Goal: Task Accomplishment & Management: Use online tool/utility

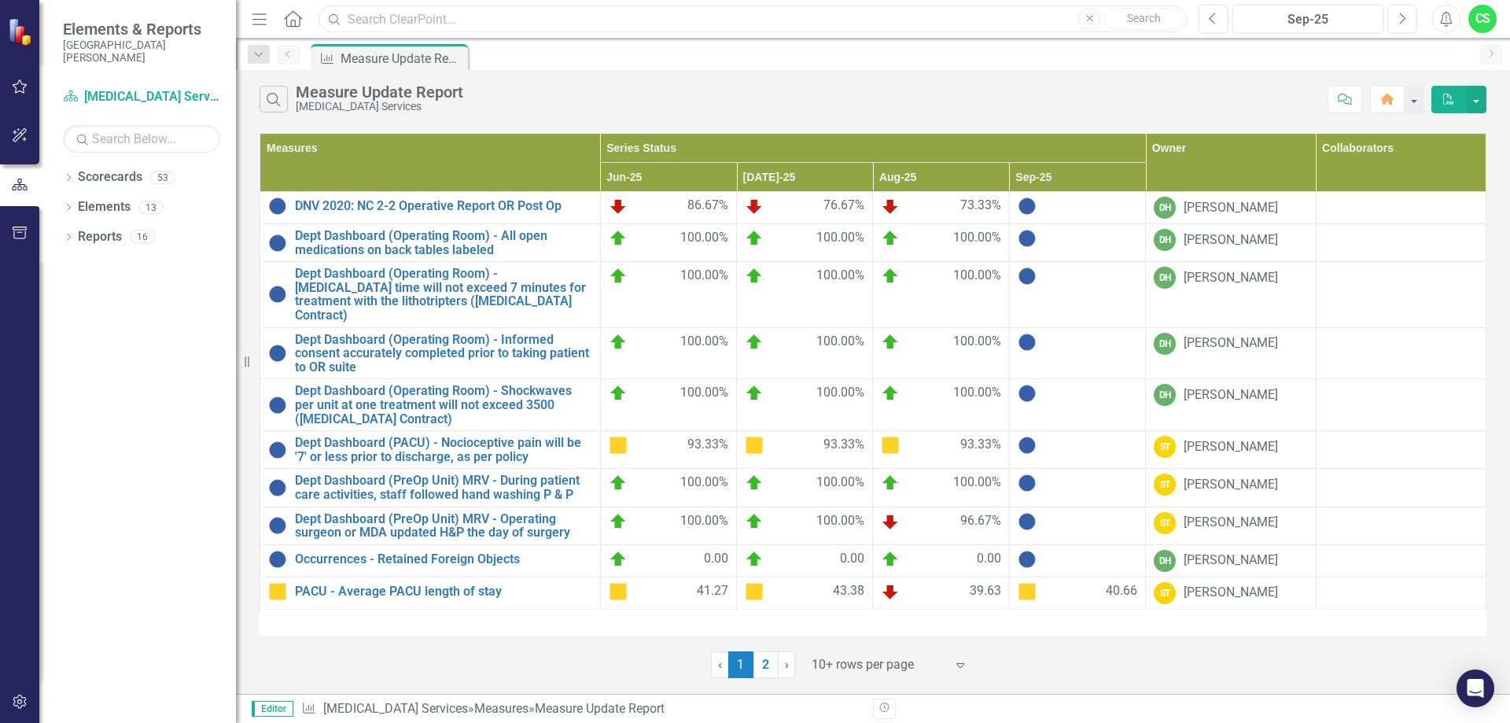
click at [392, 21] on input "text" at bounding box center [752, 20] width 868 height 28
type input "[MEDICAL_DATA]"
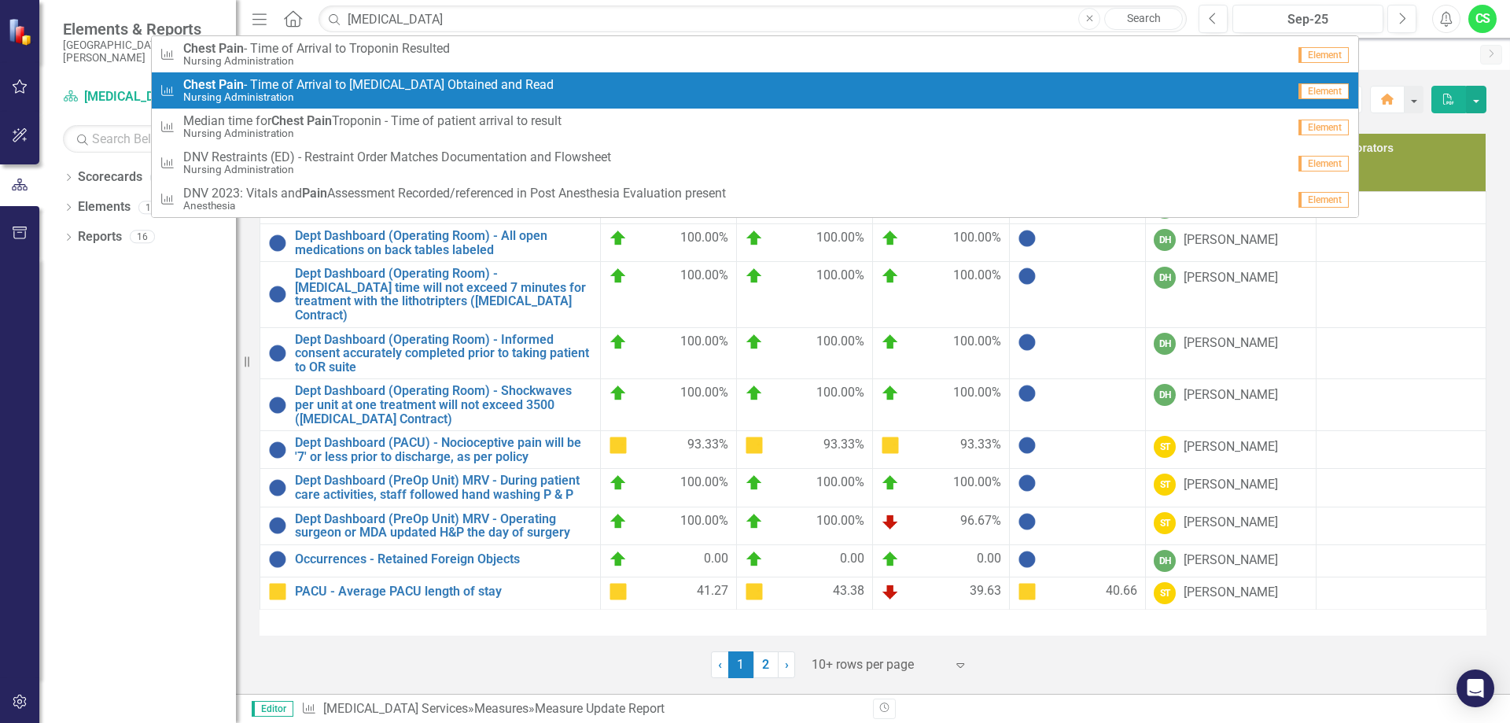
click at [295, 90] on span "[MEDICAL_DATA] - Time of Arrival to [MEDICAL_DATA] Obtained and Read" at bounding box center [368, 85] width 370 height 14
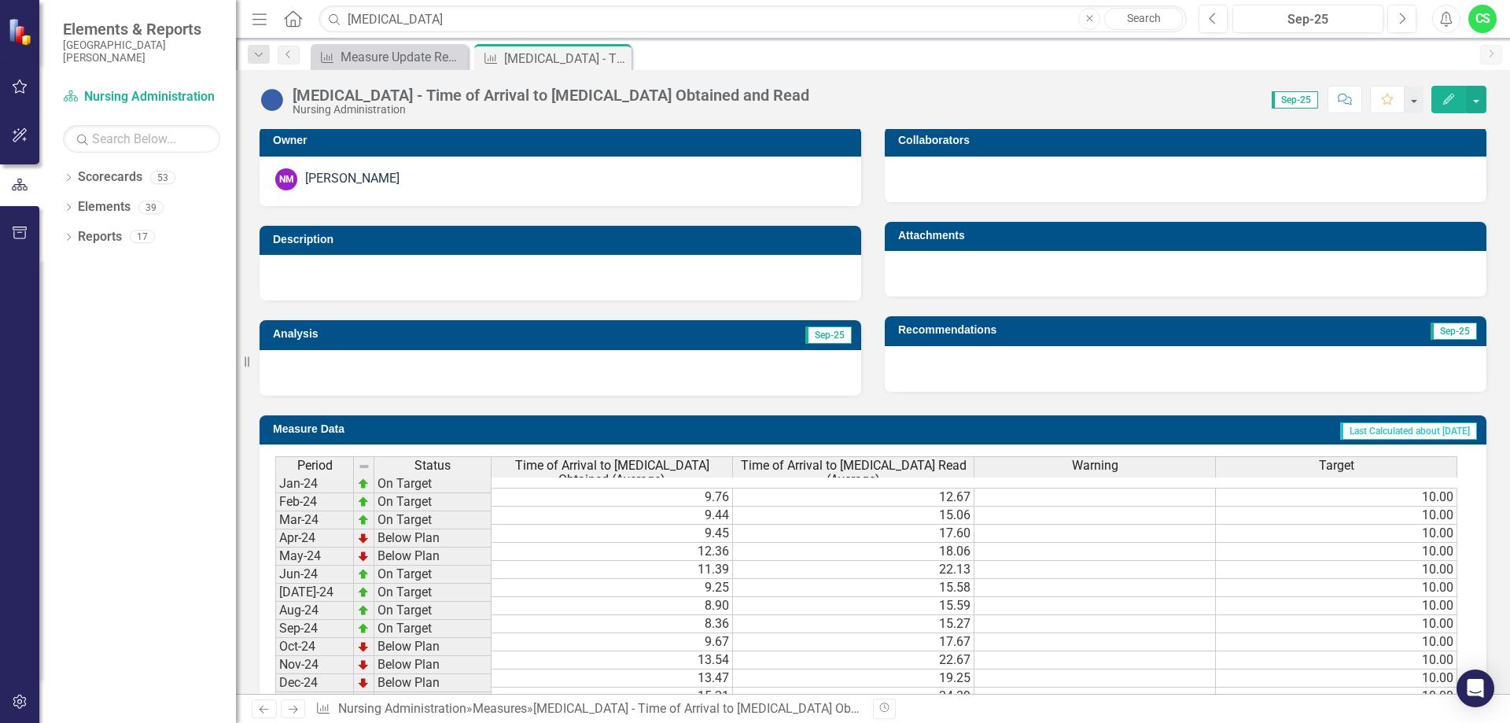
scroll to position [550, 0]
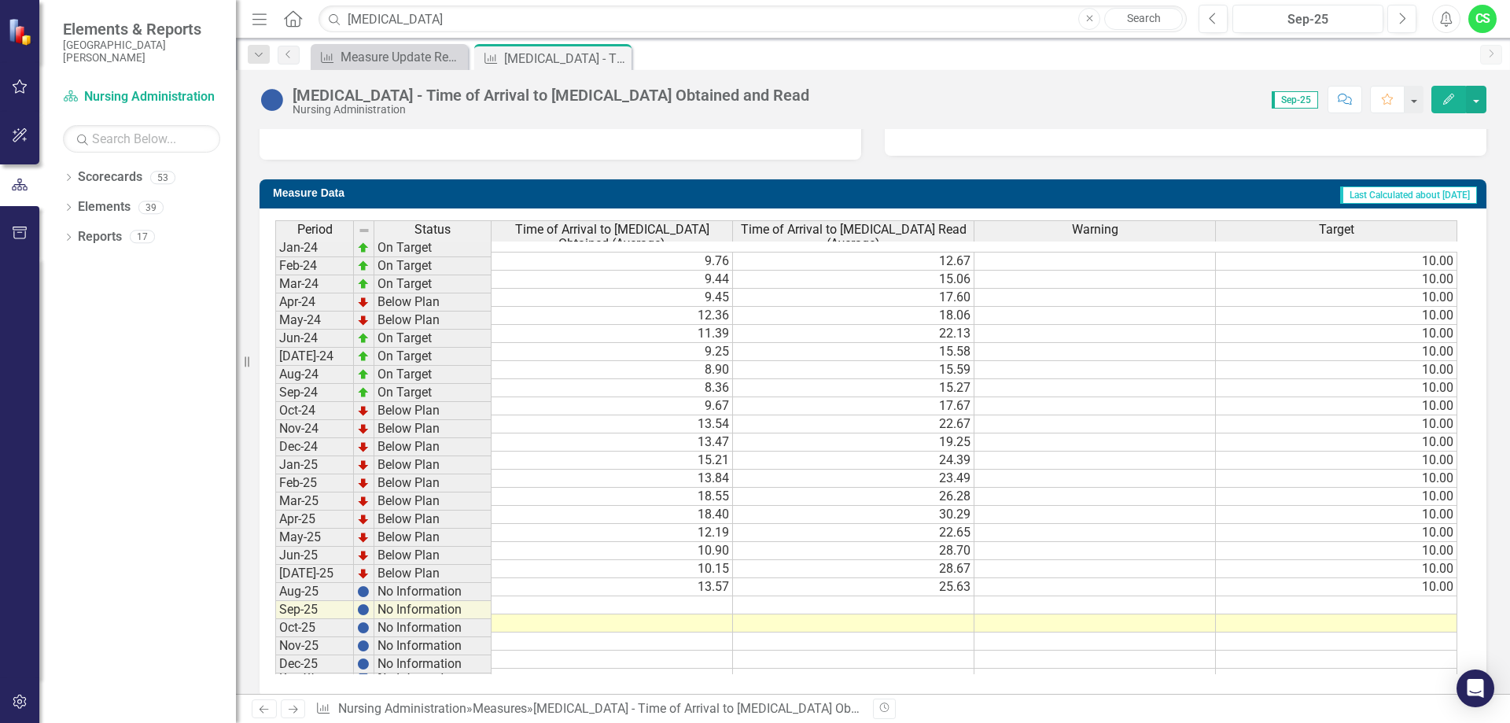
click at [681, 596] on td at bounding box center [612, 605] width 241 height 18
click at [695, 596] on td at bounding box center [612, 605] width 241 height 18
type textarea "12"
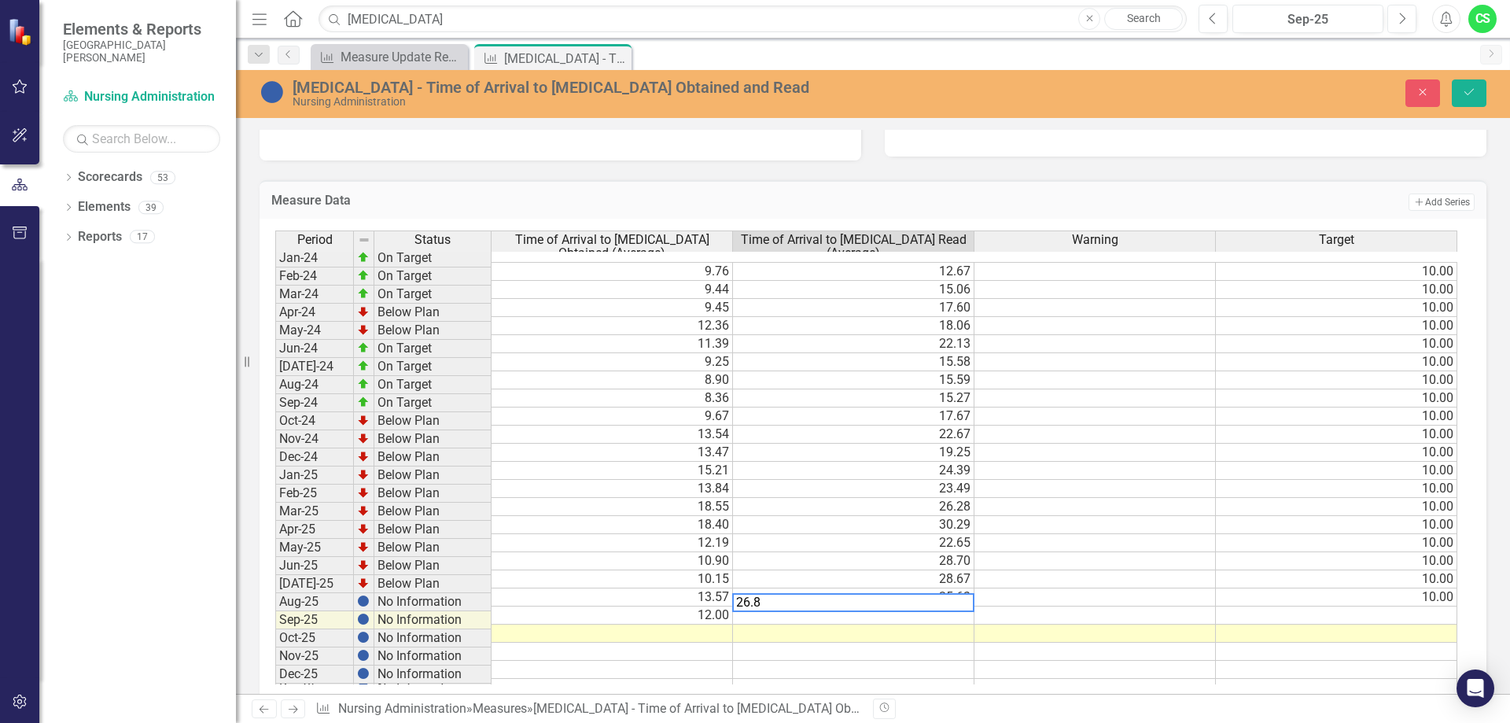
type textarea "26.82"
click at [1364, 606] on td at bounding box center [1336, 615] width 241 height 18
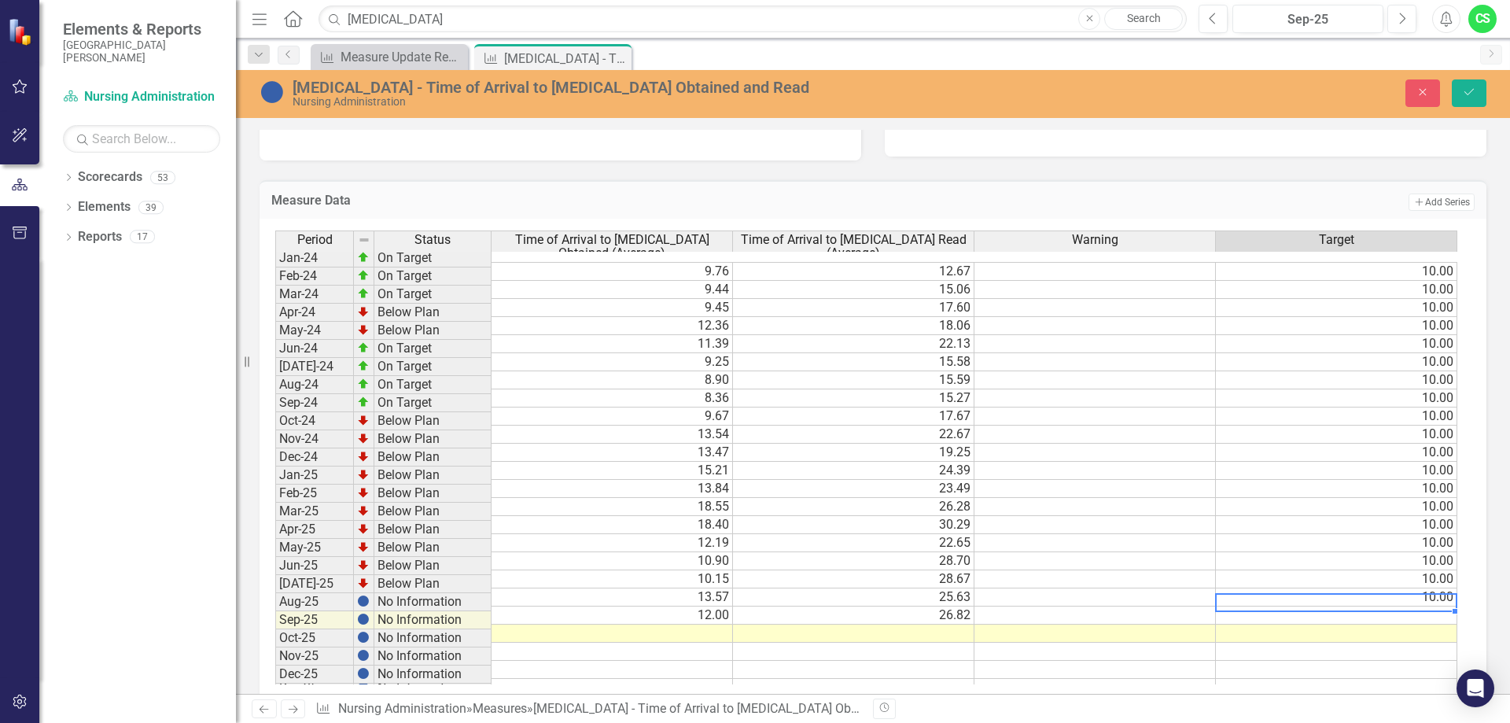
type textarea "10"
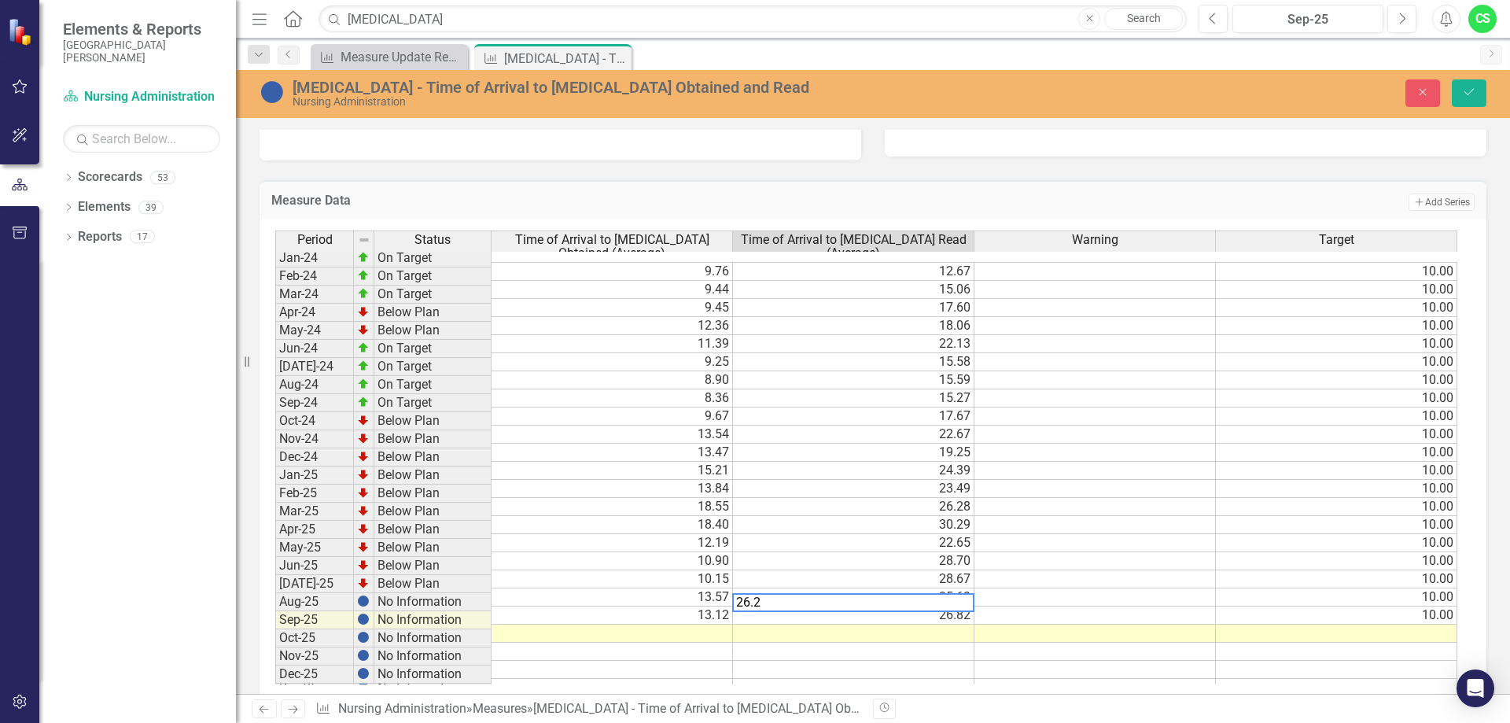
type textarea "26.29"
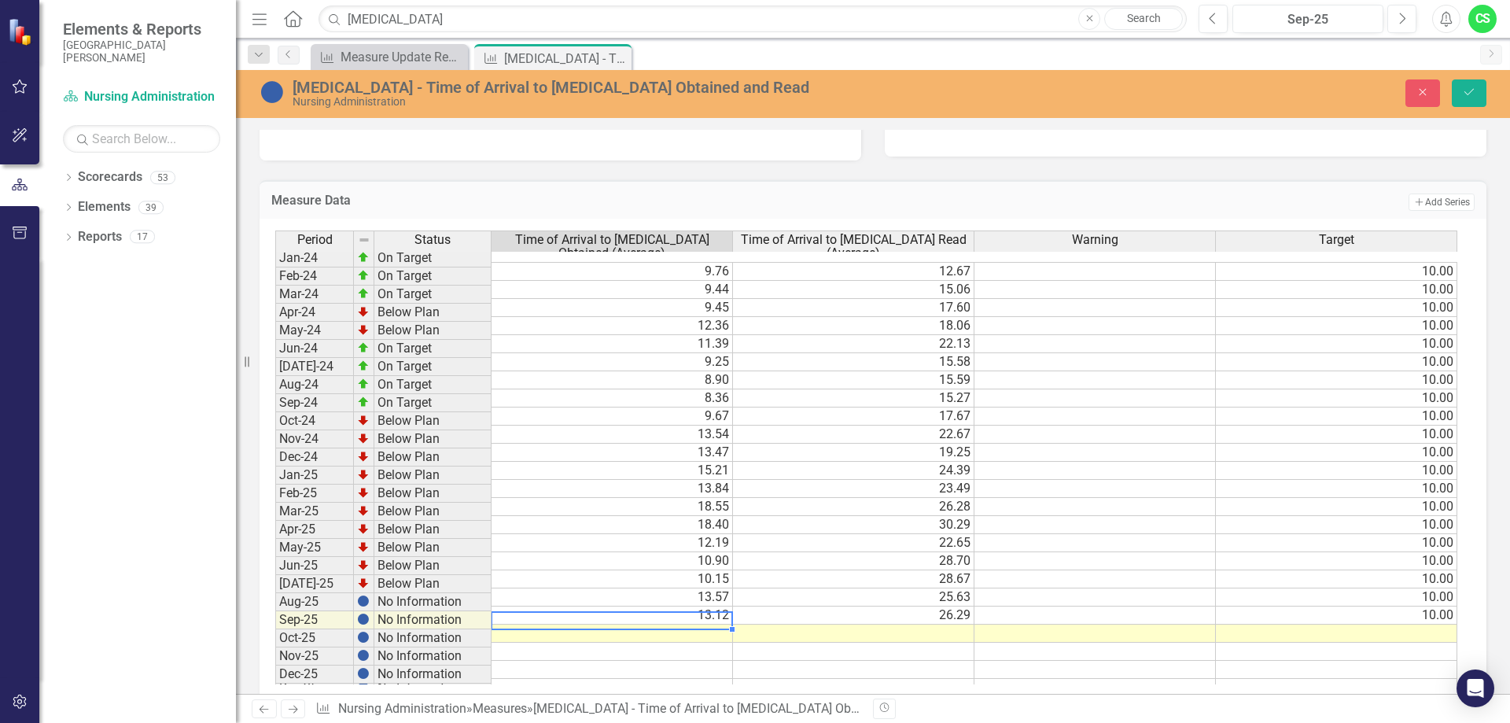
type textarea "12"
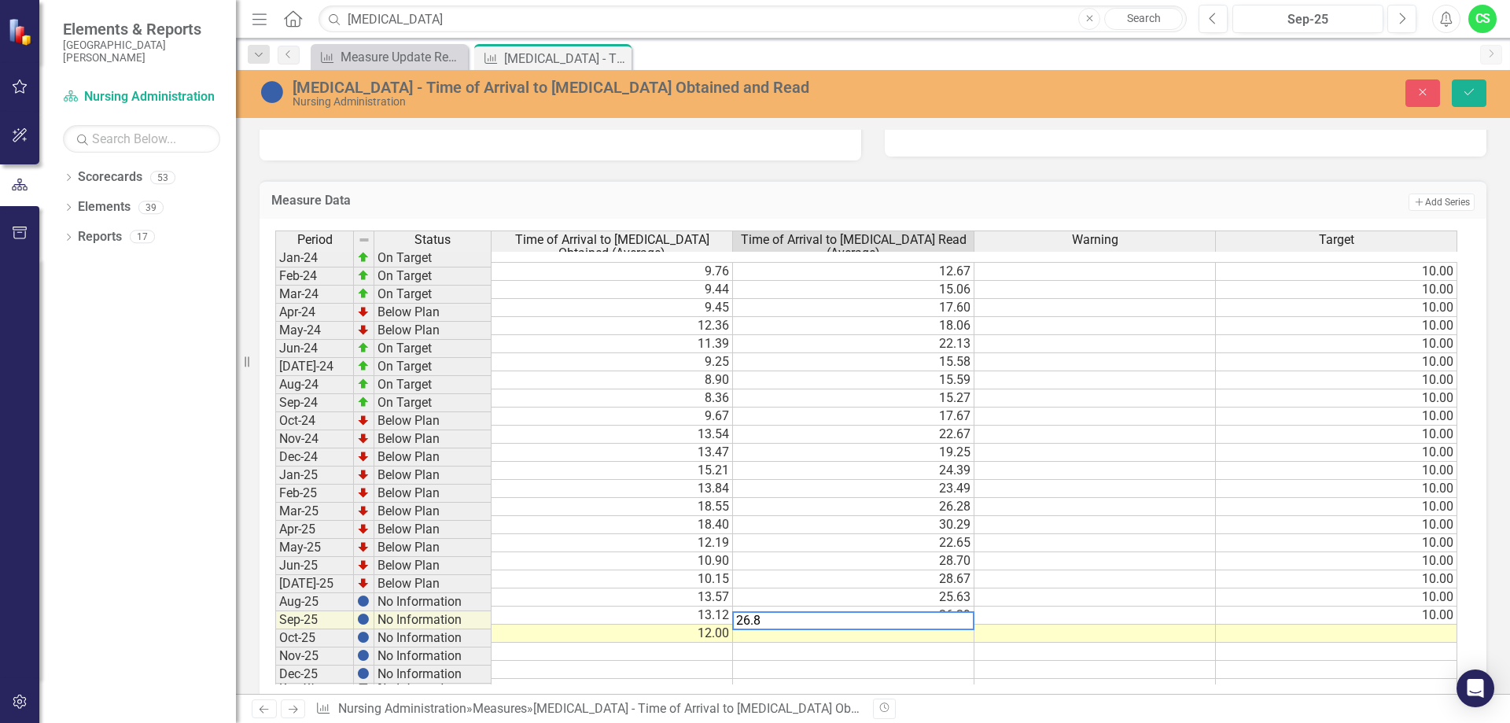
type textarea "26.82"
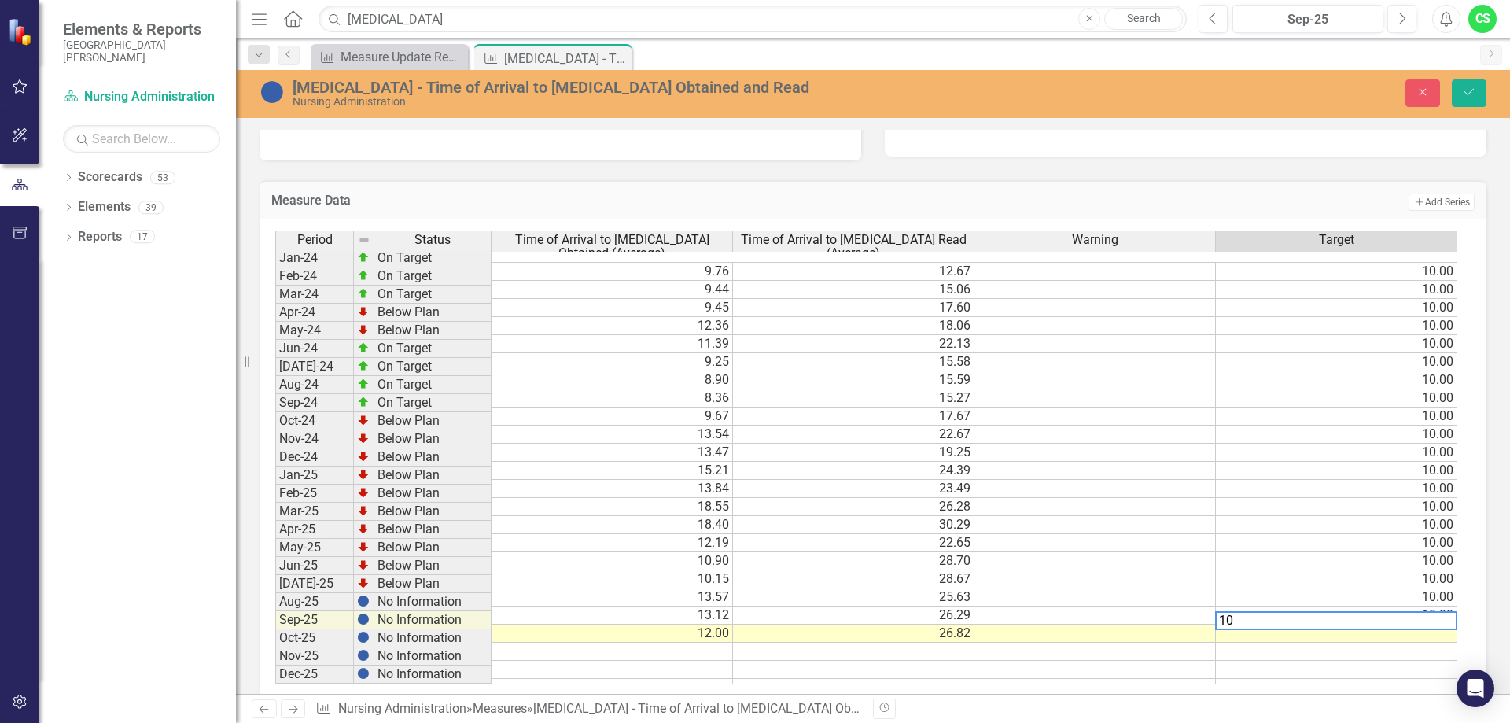
type textarea "10"
click at [1461, 96] on button "Save" at bounding box center [1469, 93] width 35 height 28
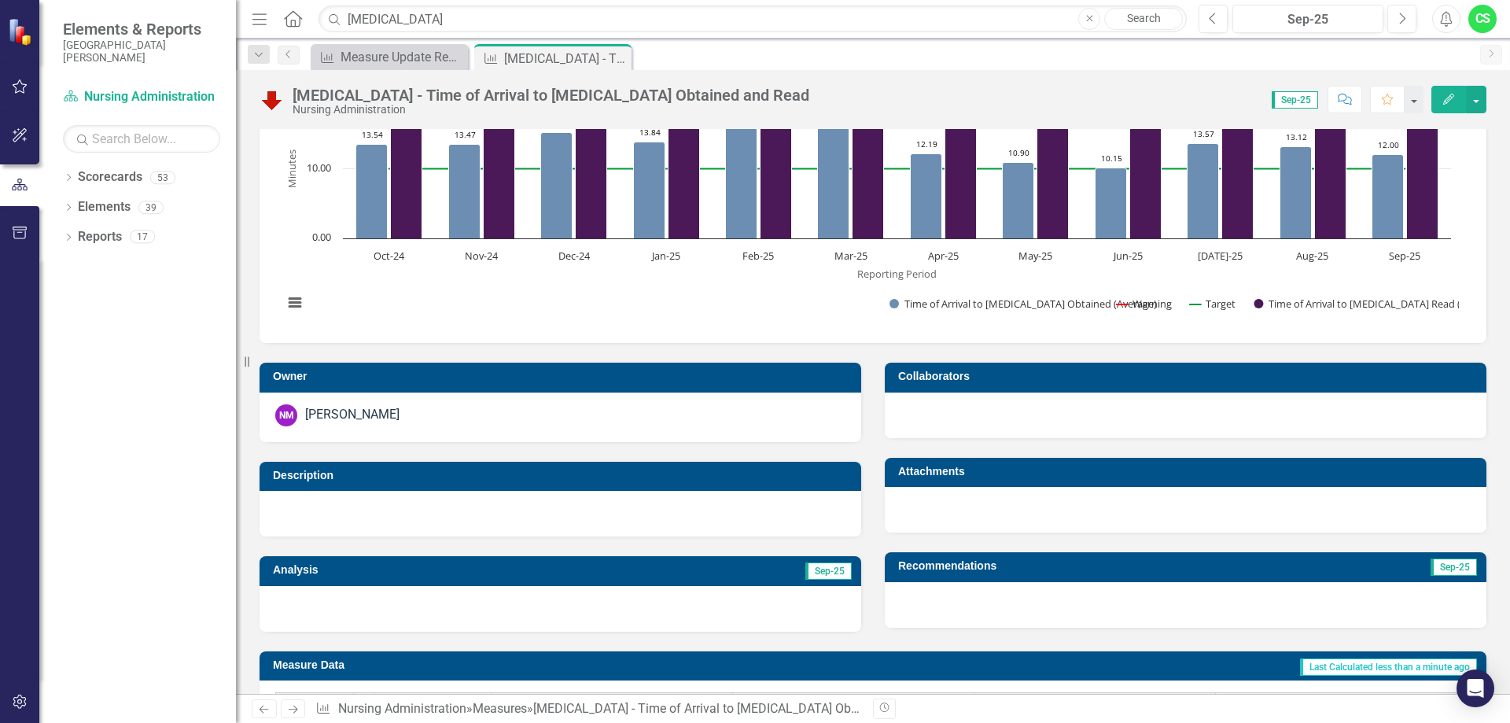
scroll to position [0, 0]
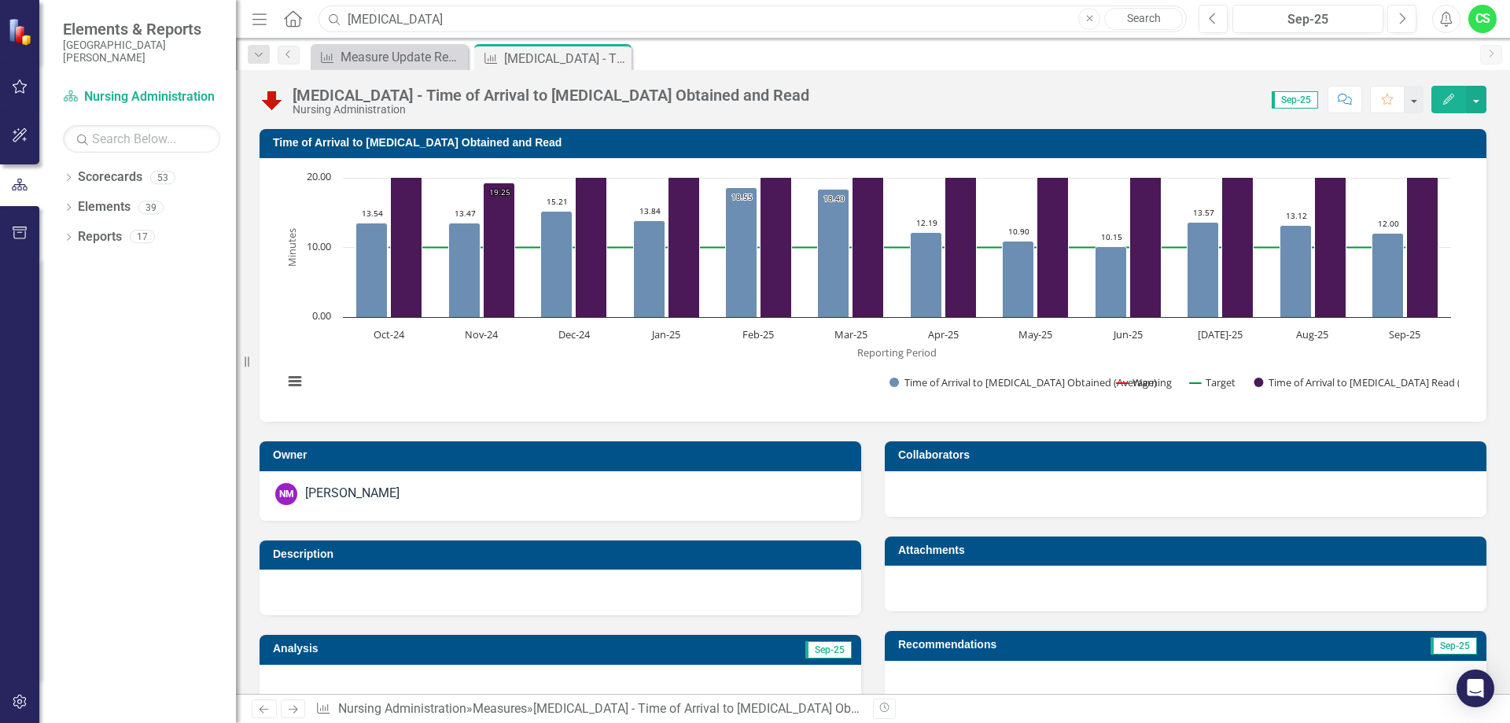
click at [429, 20] on input "[MEDICAL_DATA]" at bounding box center [752, 20] width 868 height 28
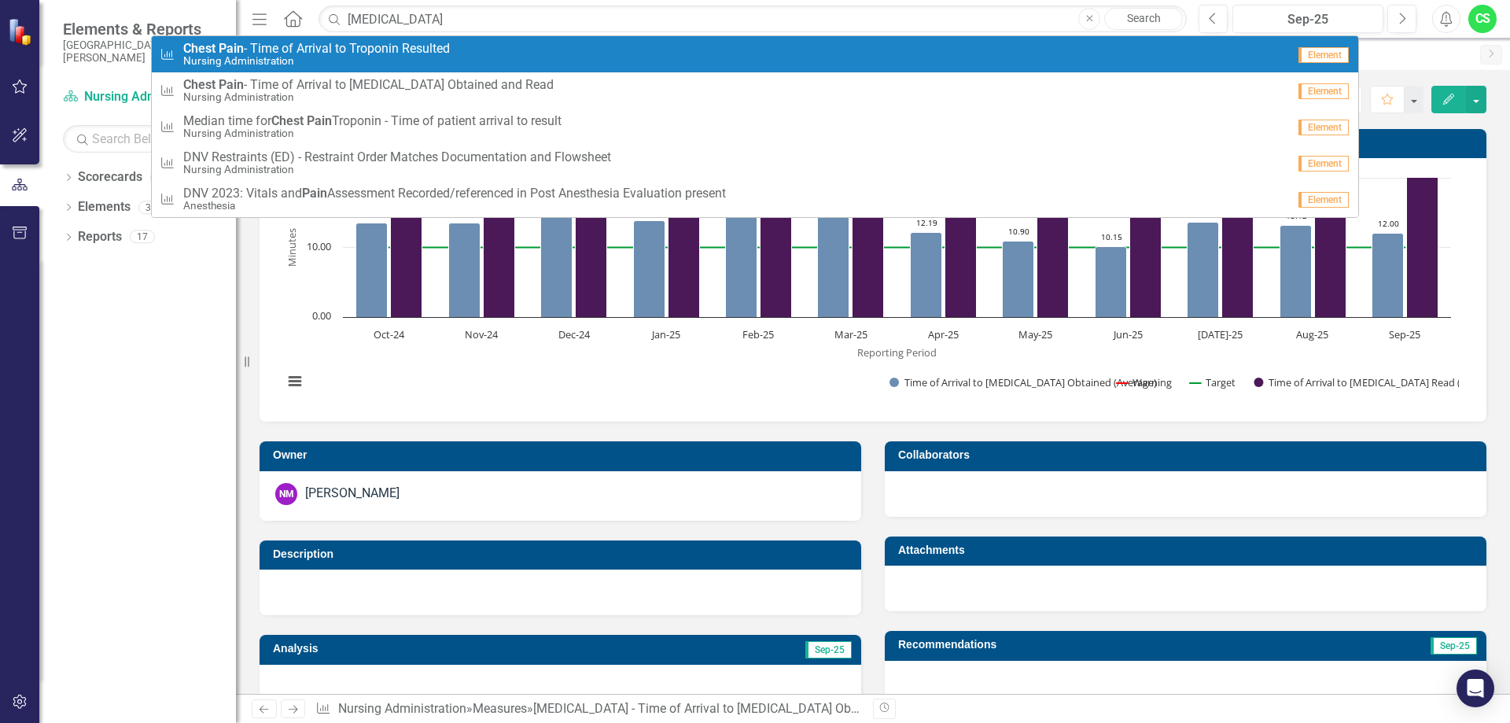
click at [410, 53] on span "[MEDICAL_DATA] - Time of Arrival to Troponin Resulted" at bounding box center [316, 49] width 267 height 14
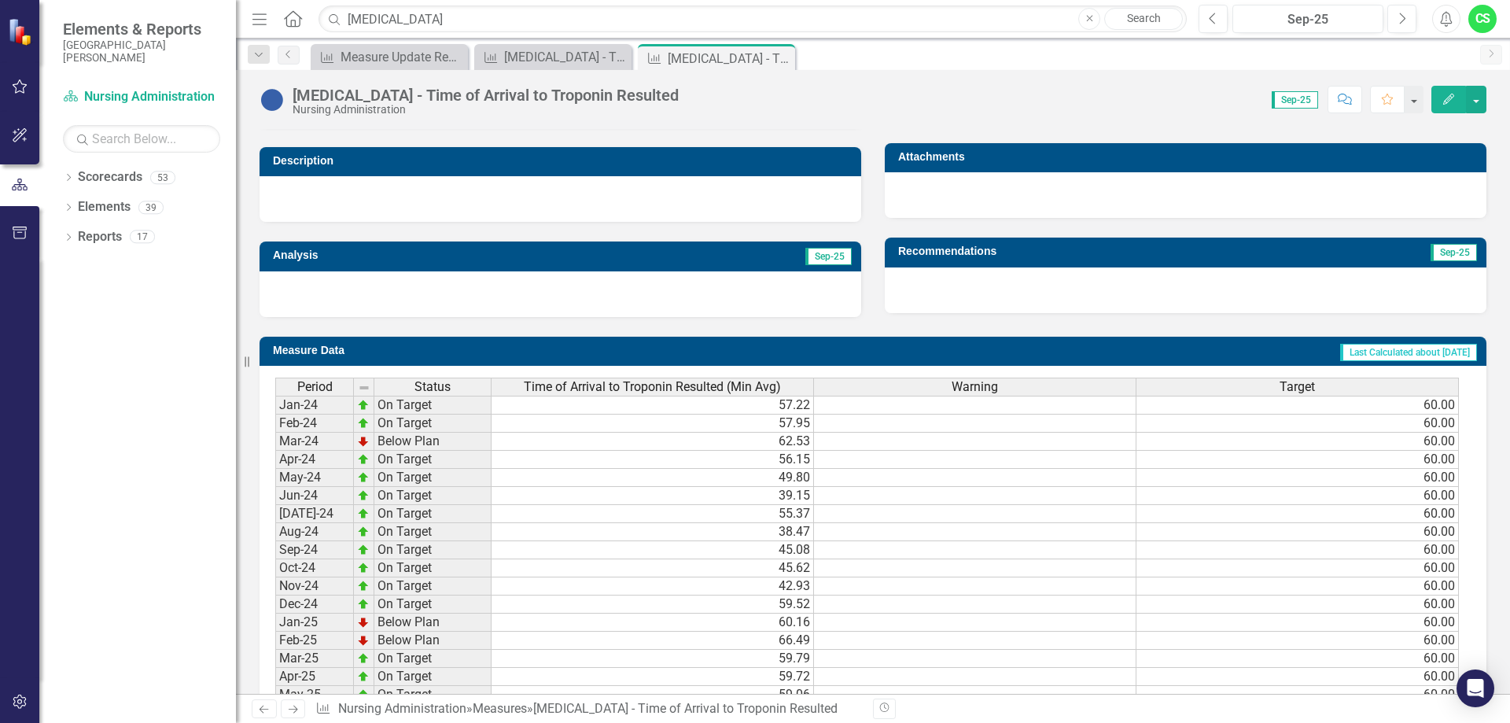
scroll to position [569, 0]
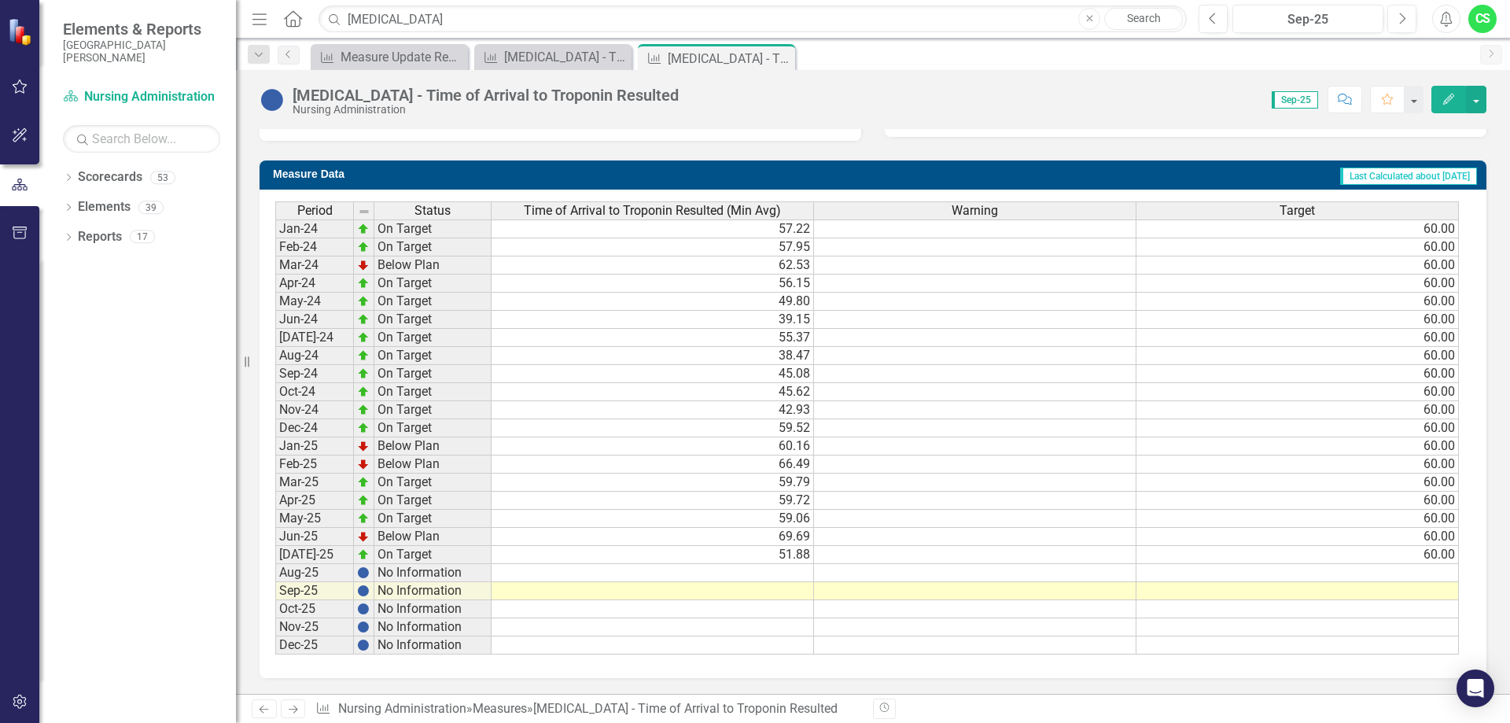
click at [726, 580] on td at bounding box center [653, 573] width 322 height 18
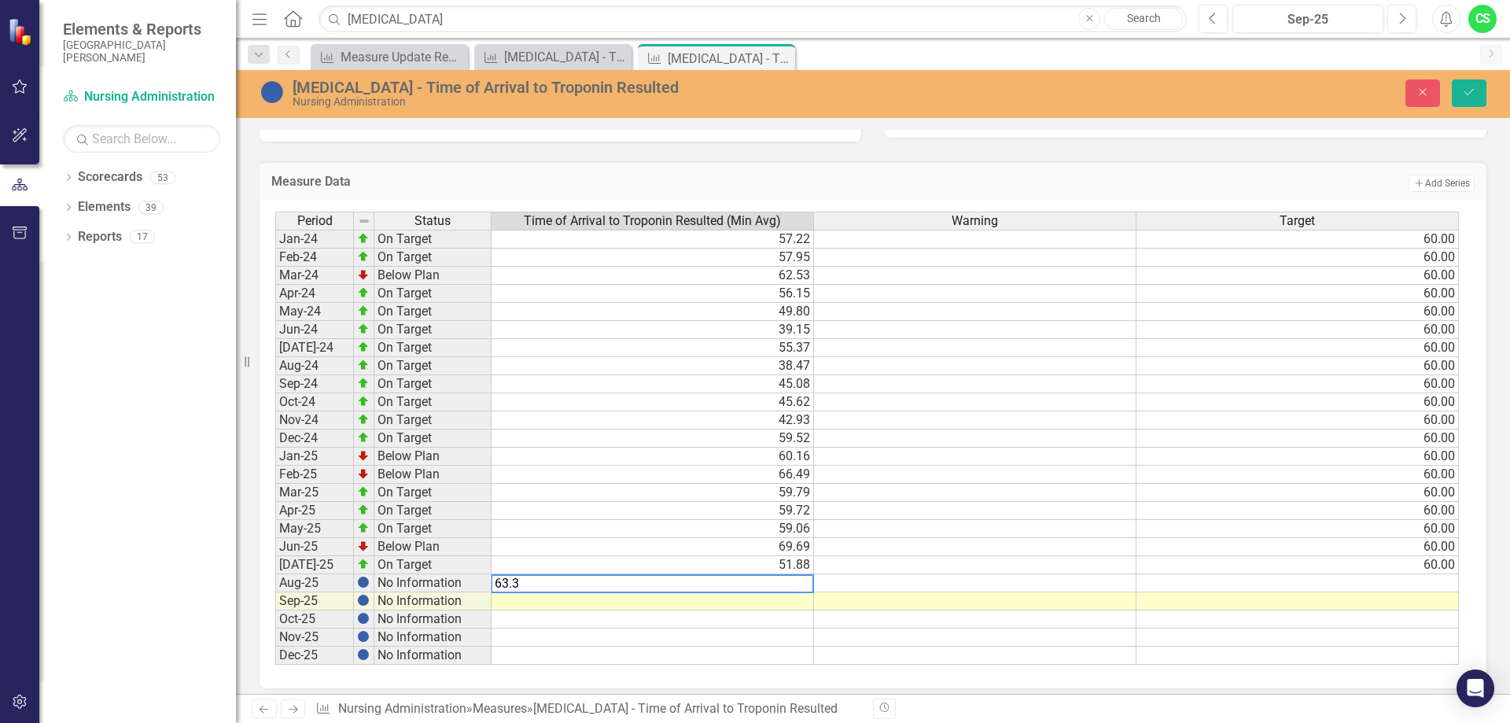
type textarea "63.37"
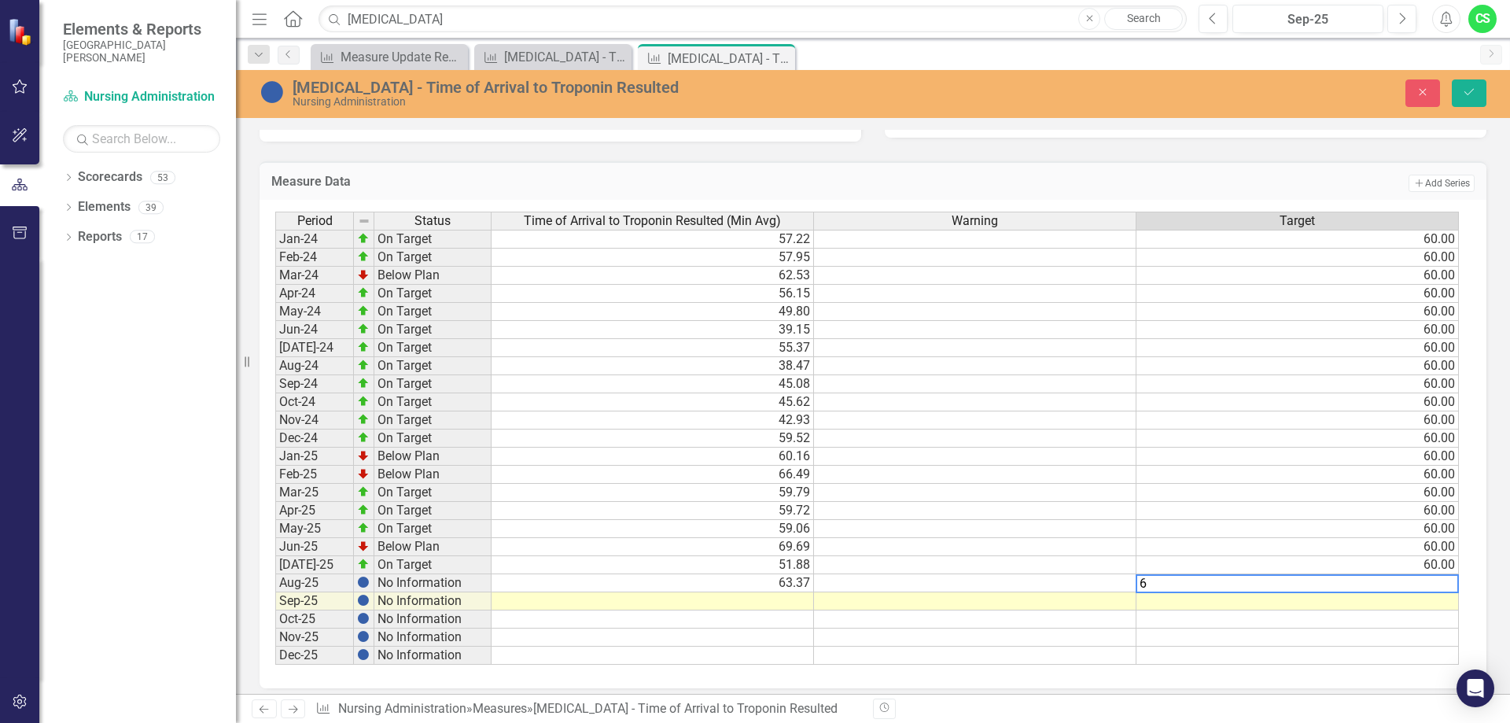
type textarea "60"
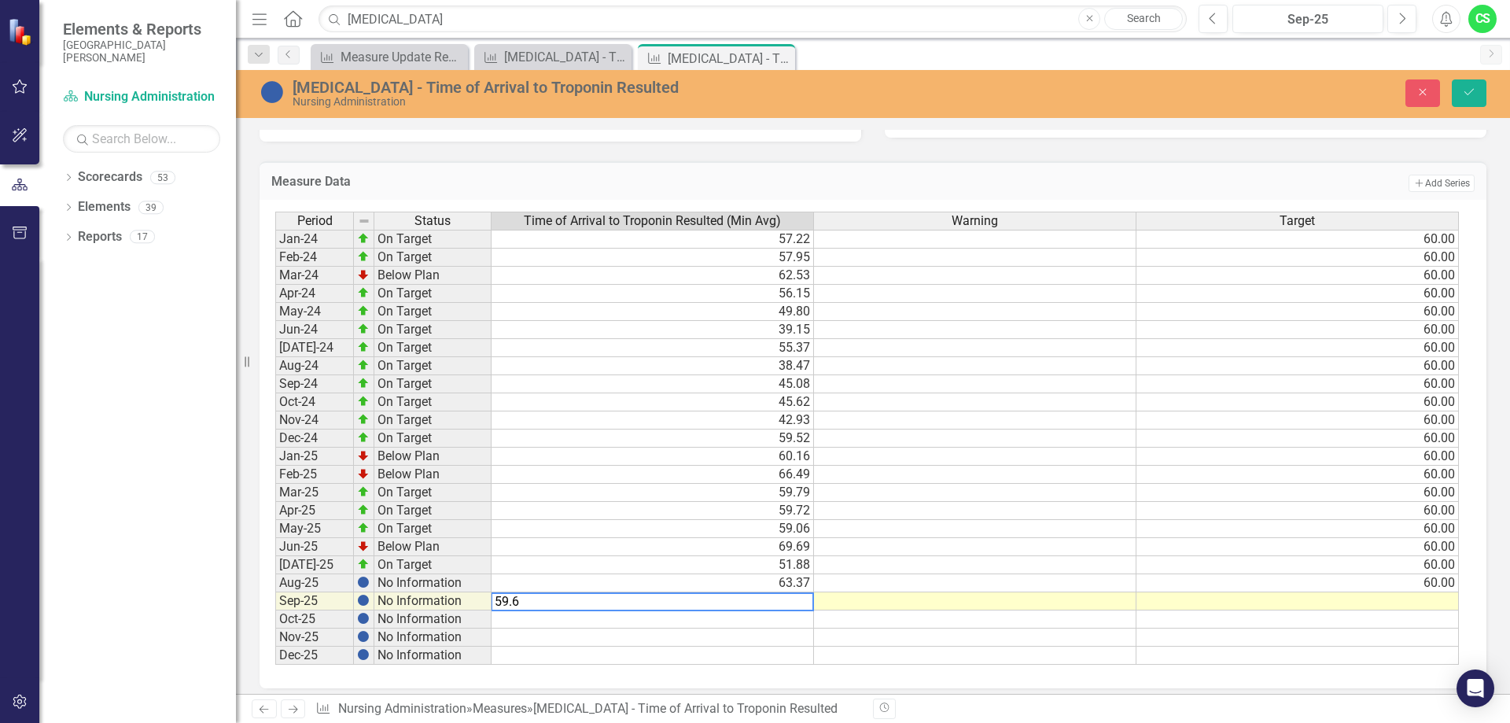
type textarea "59.63"
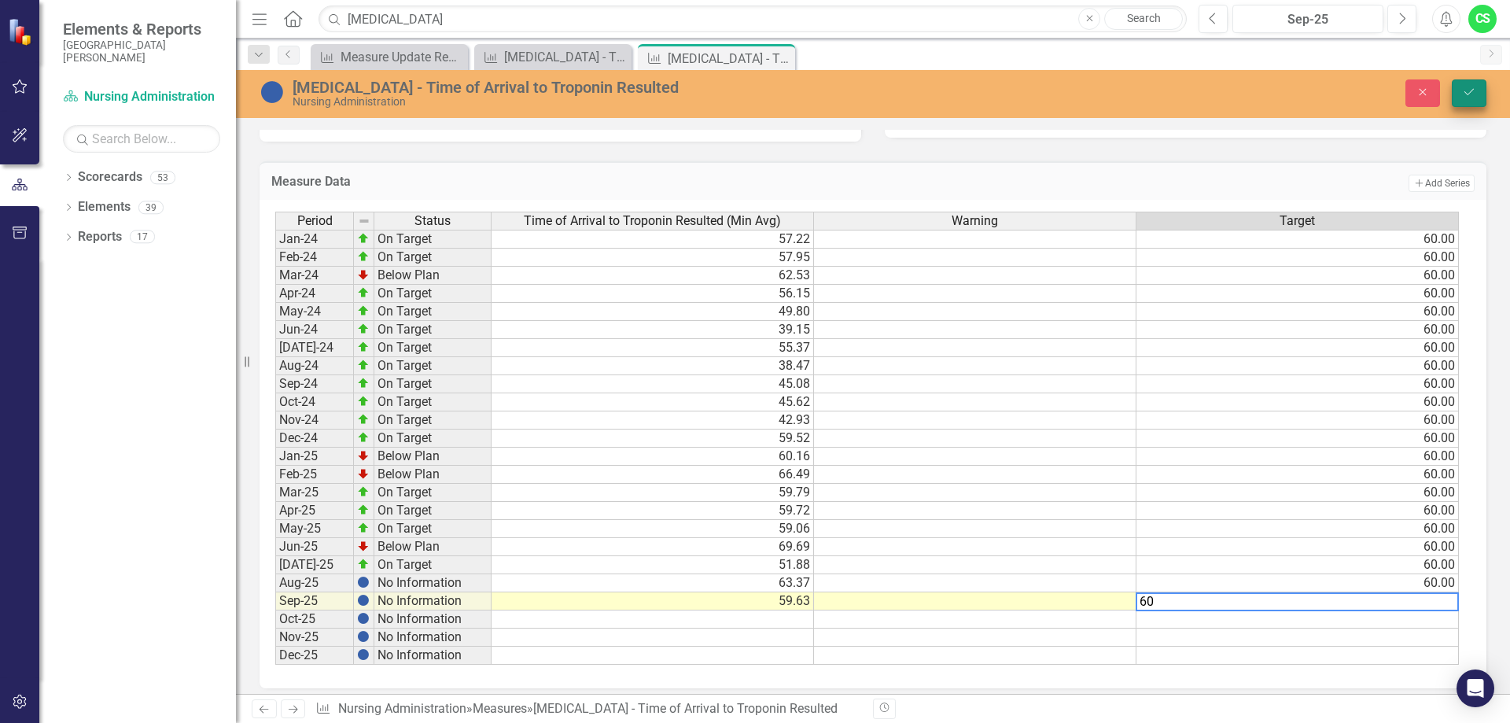
type textarea "60"
click at [1463, 93] on icon "Save" at bounding box center [1469, 92] width 14 height 11
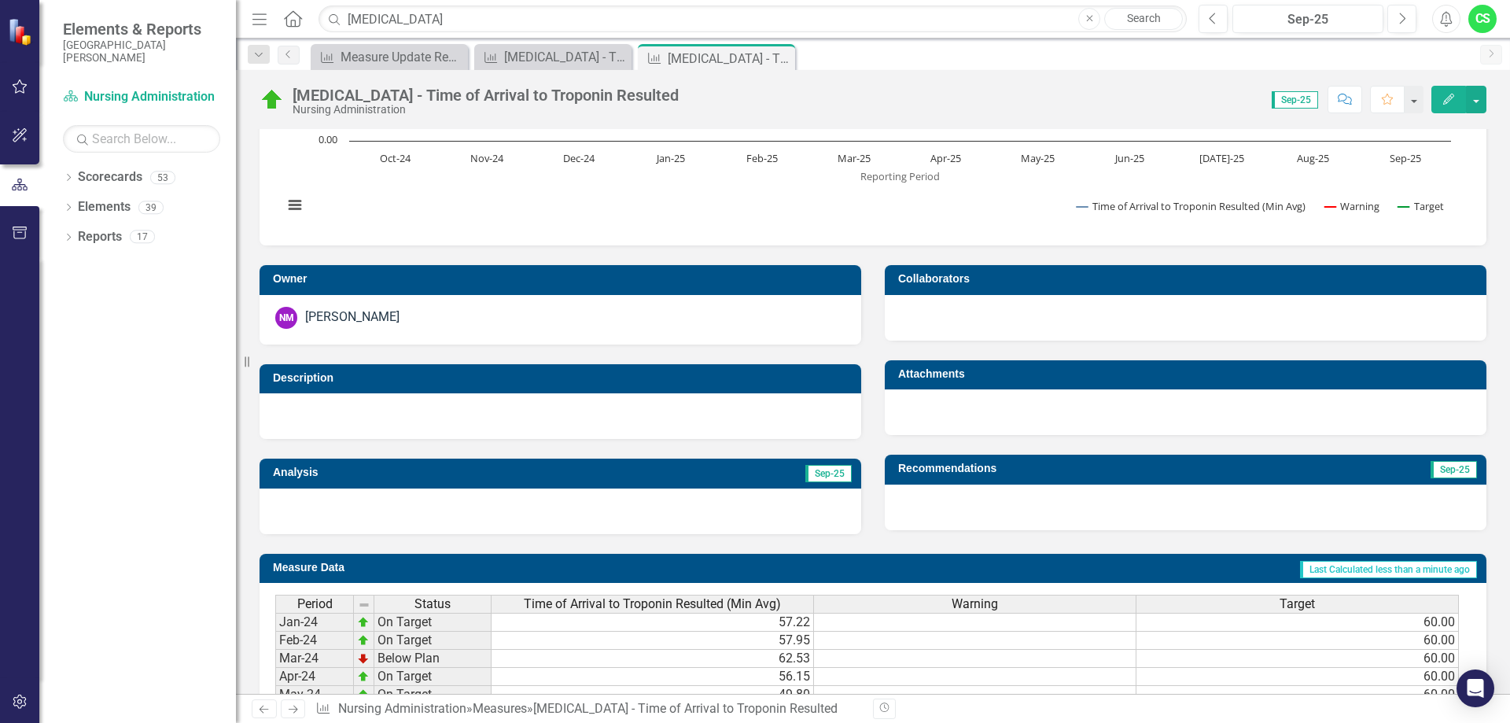
scroll to position [0, 0]
